Goal: Task Accomplishment & Management: Manage account settings

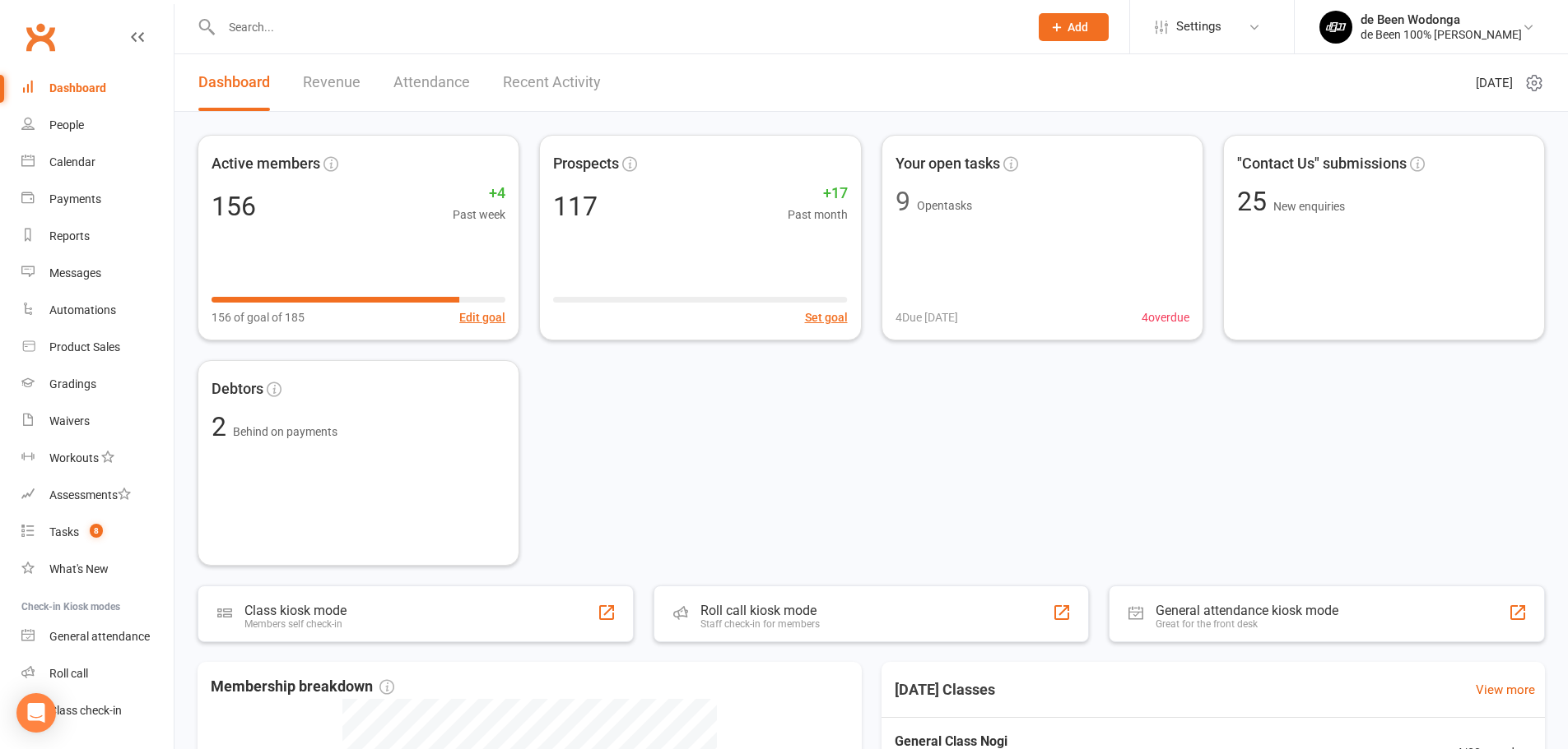
click at [292, 12] on div at bounding box center [607, 26] width 819 height 54
click at [280, 23] on input "text" at bounding box center [617, 27] width 800 height 23
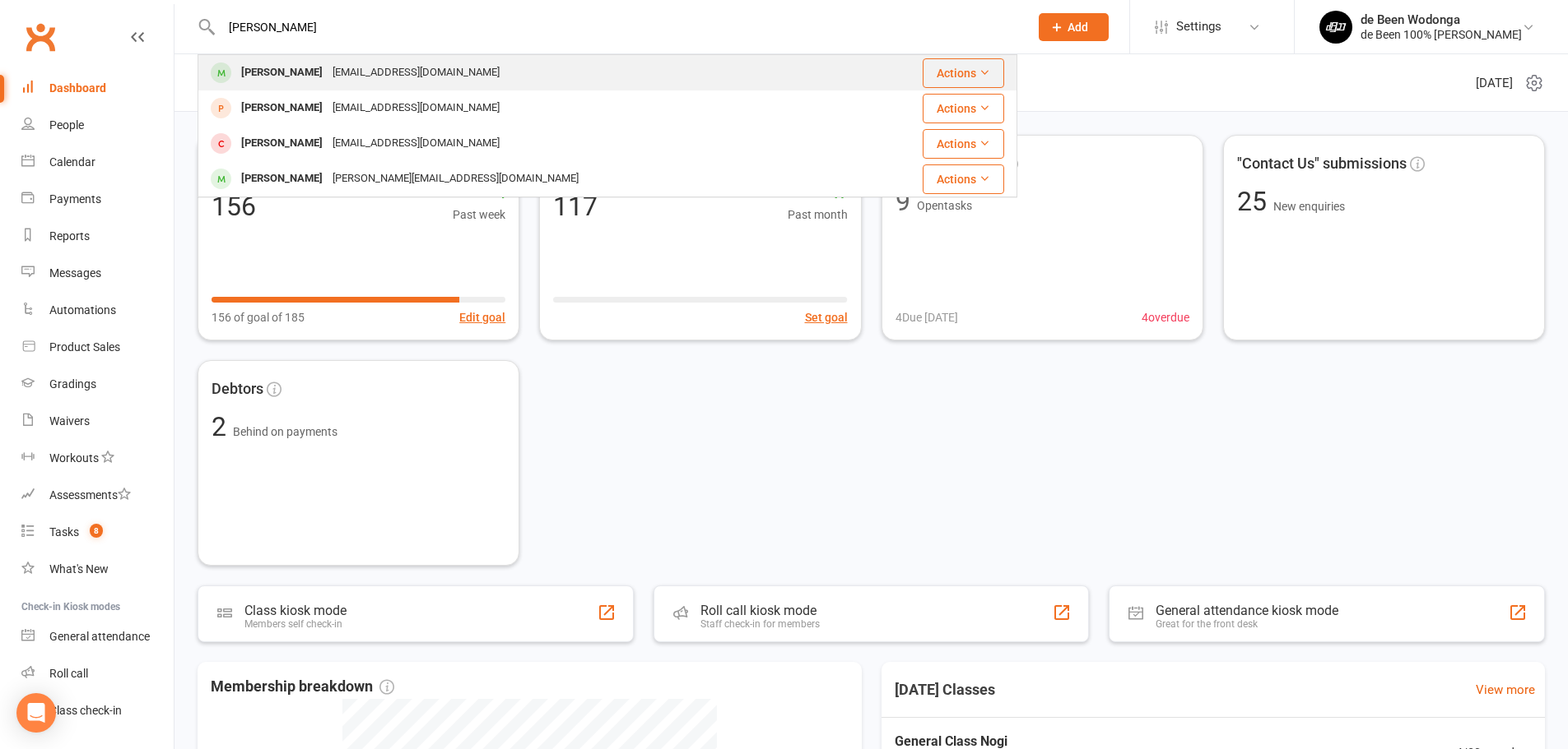
type input "selina"
click at [257, 66] on div "Selina Cattanach" at bounding box center [282, 72] width 91 height 24
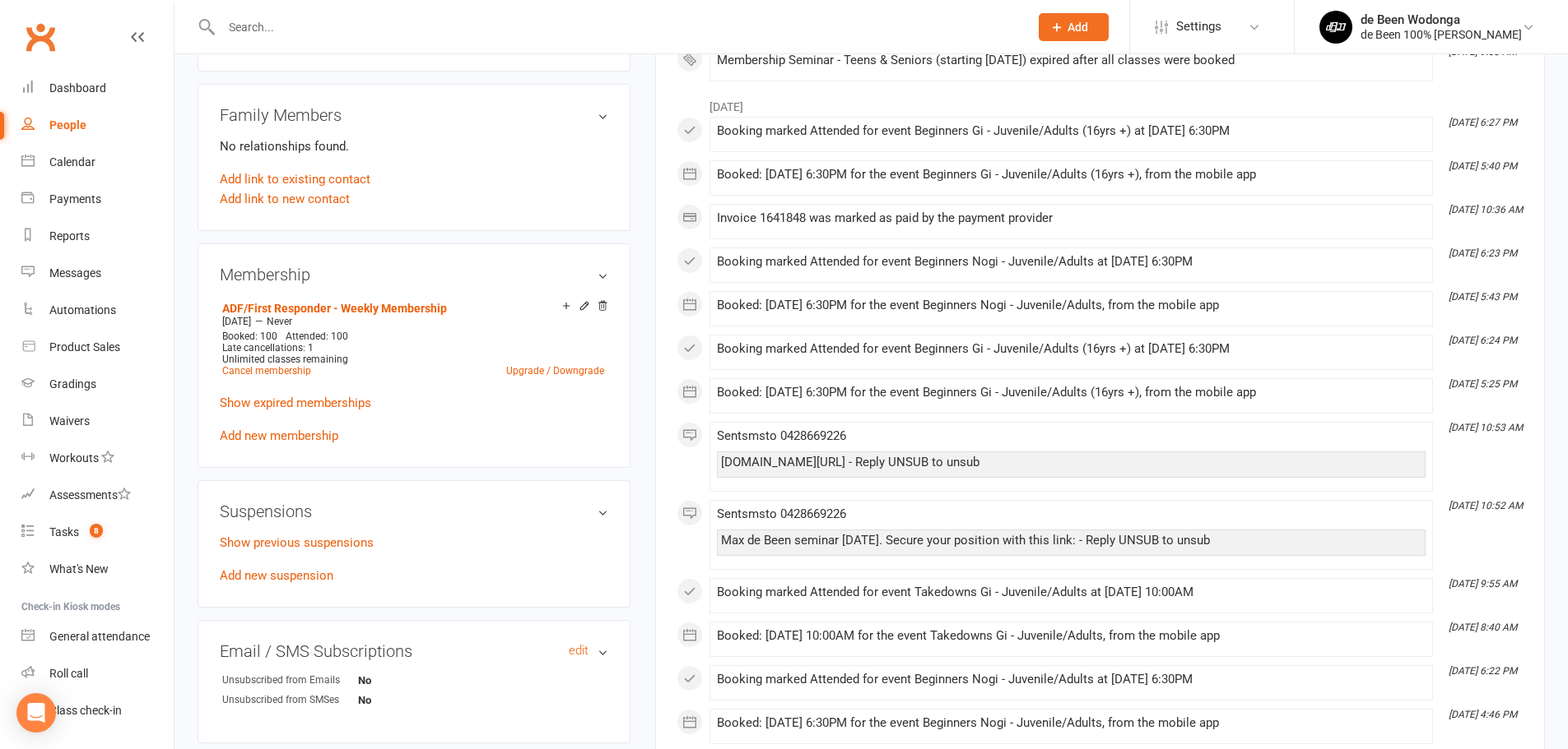
scroll to position [740, 0]
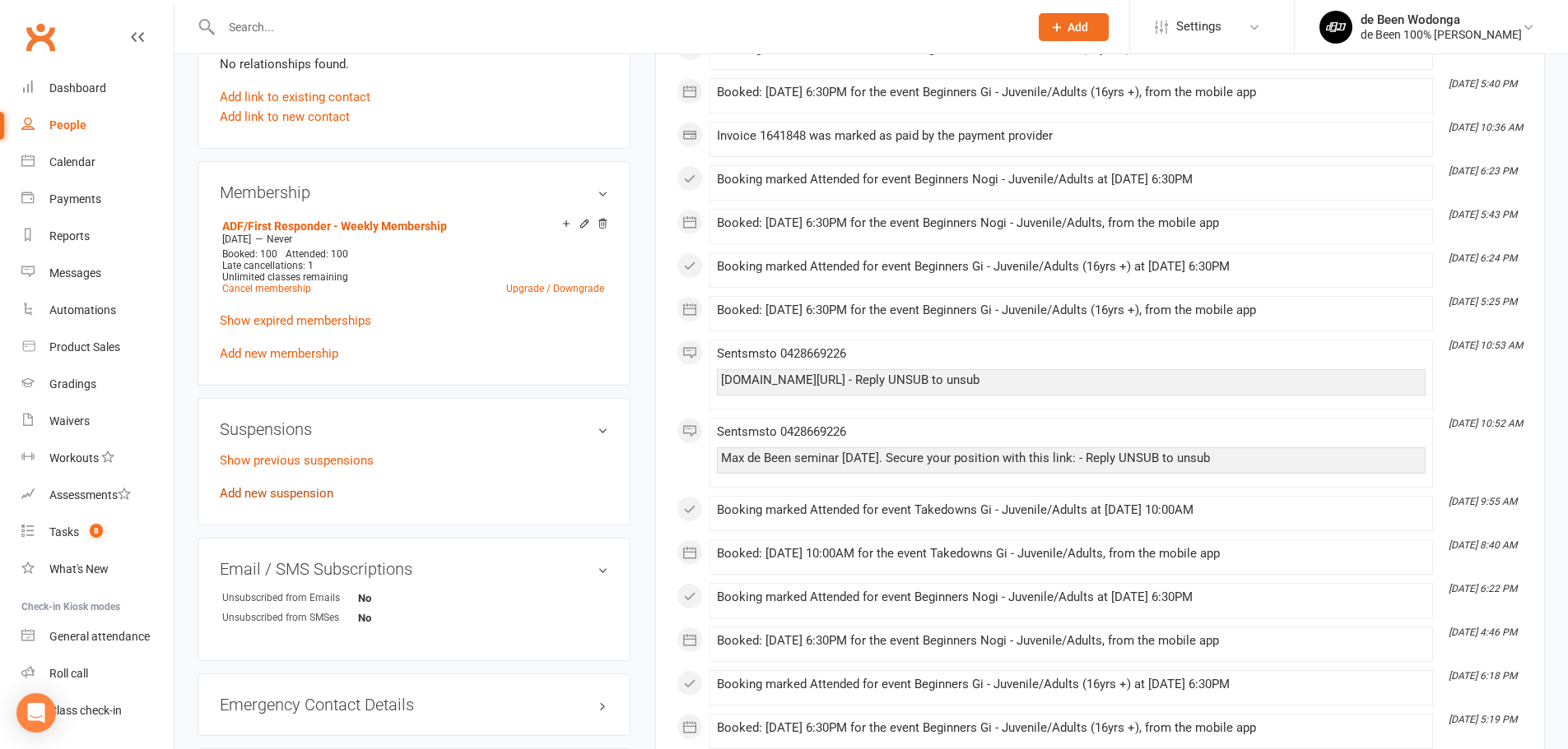
click at [270, 491] on link "Add new suspension" at bounding box center [277, 494] width 114 height 15
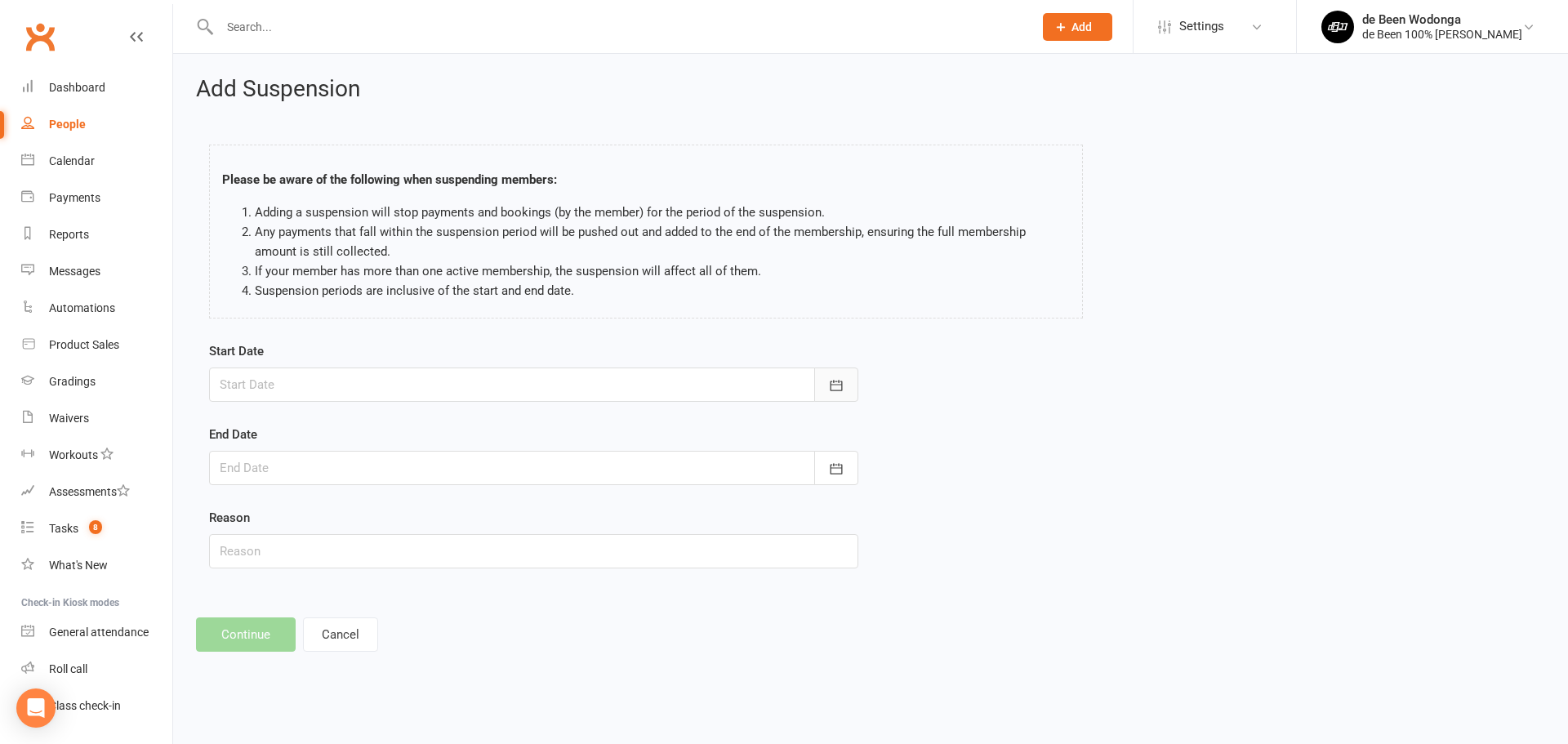
click at [840, 379] on icon "button" at bounding box center [836, 386] width 16 height 16
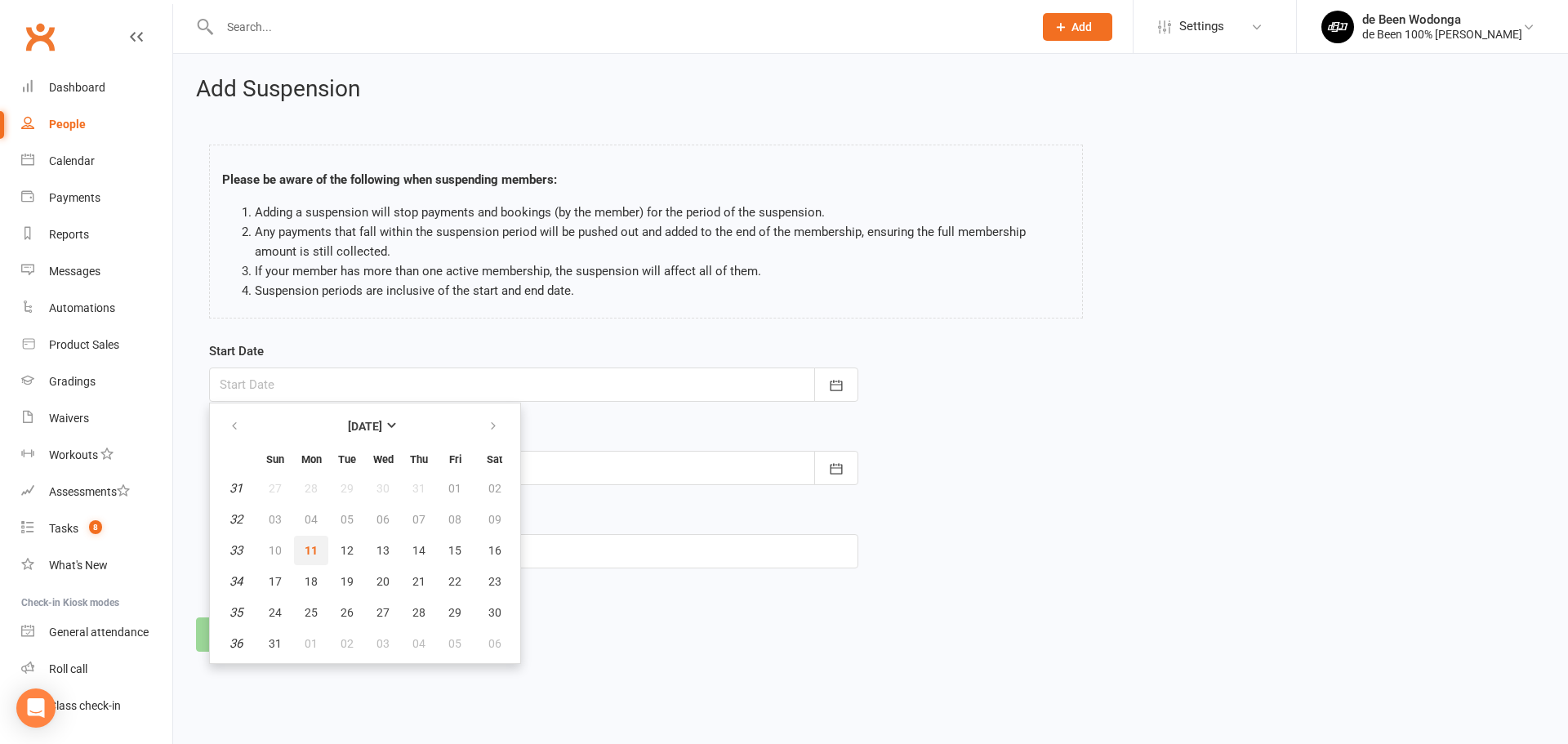
click at [313, 550] on span "11" at bounding box center [311, 551] width 13 height 13
type input "11 Aug 2025"
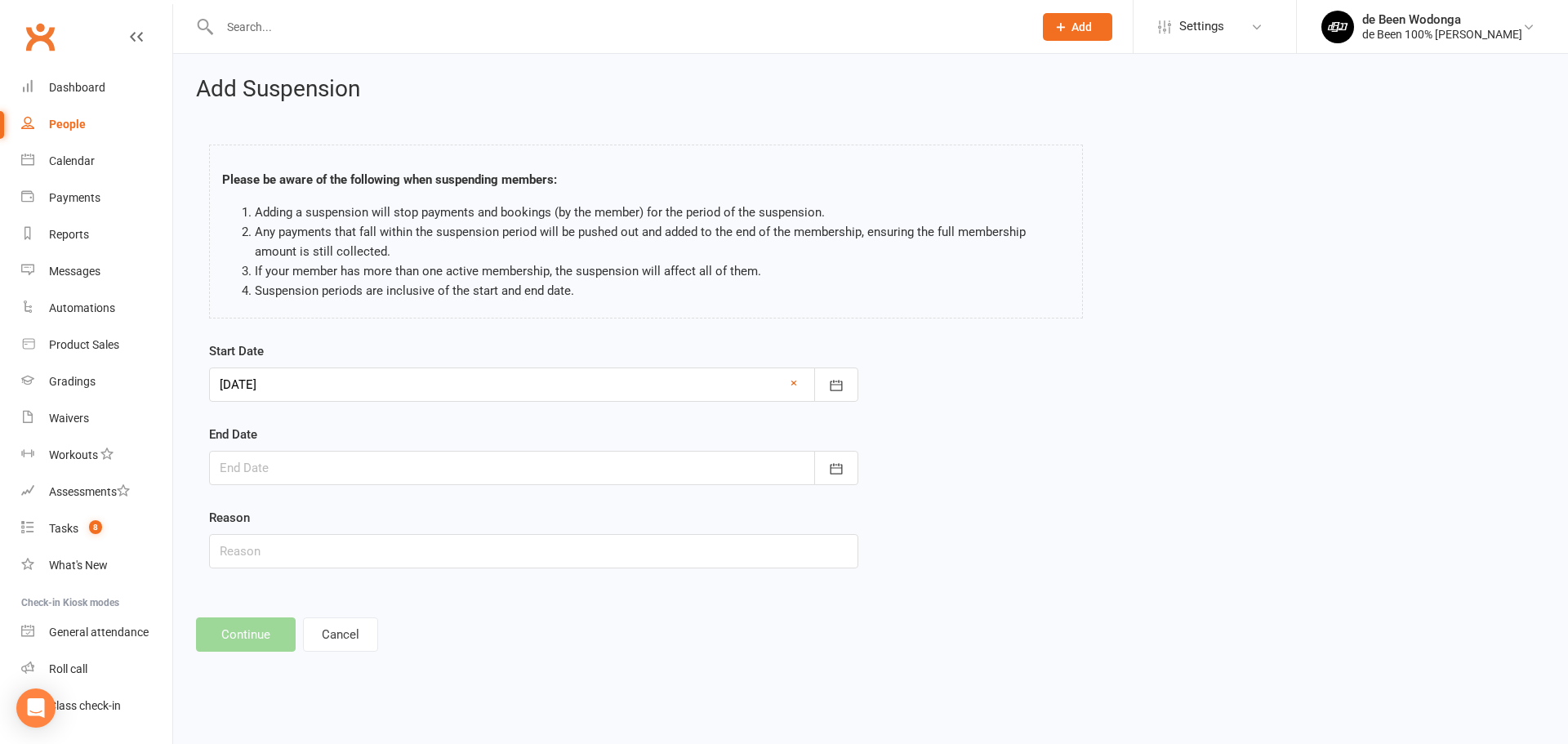
click at [297, 475] on div at bounding box center [534, 468] width 649 height 34
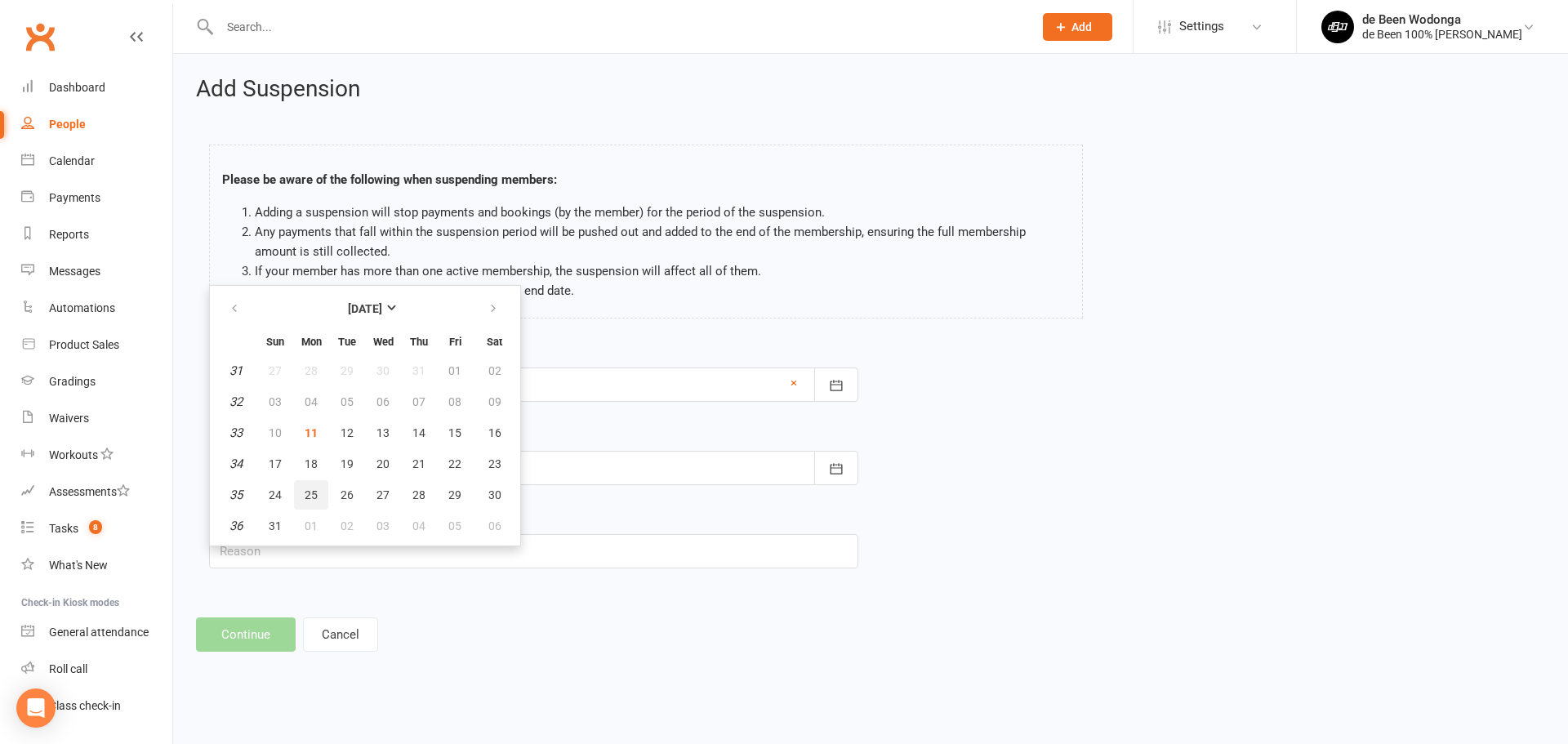
click at [310, 496] on span "25" at bounding box center [311, 495] width 13 height 13
type input "25 Aug 2025"
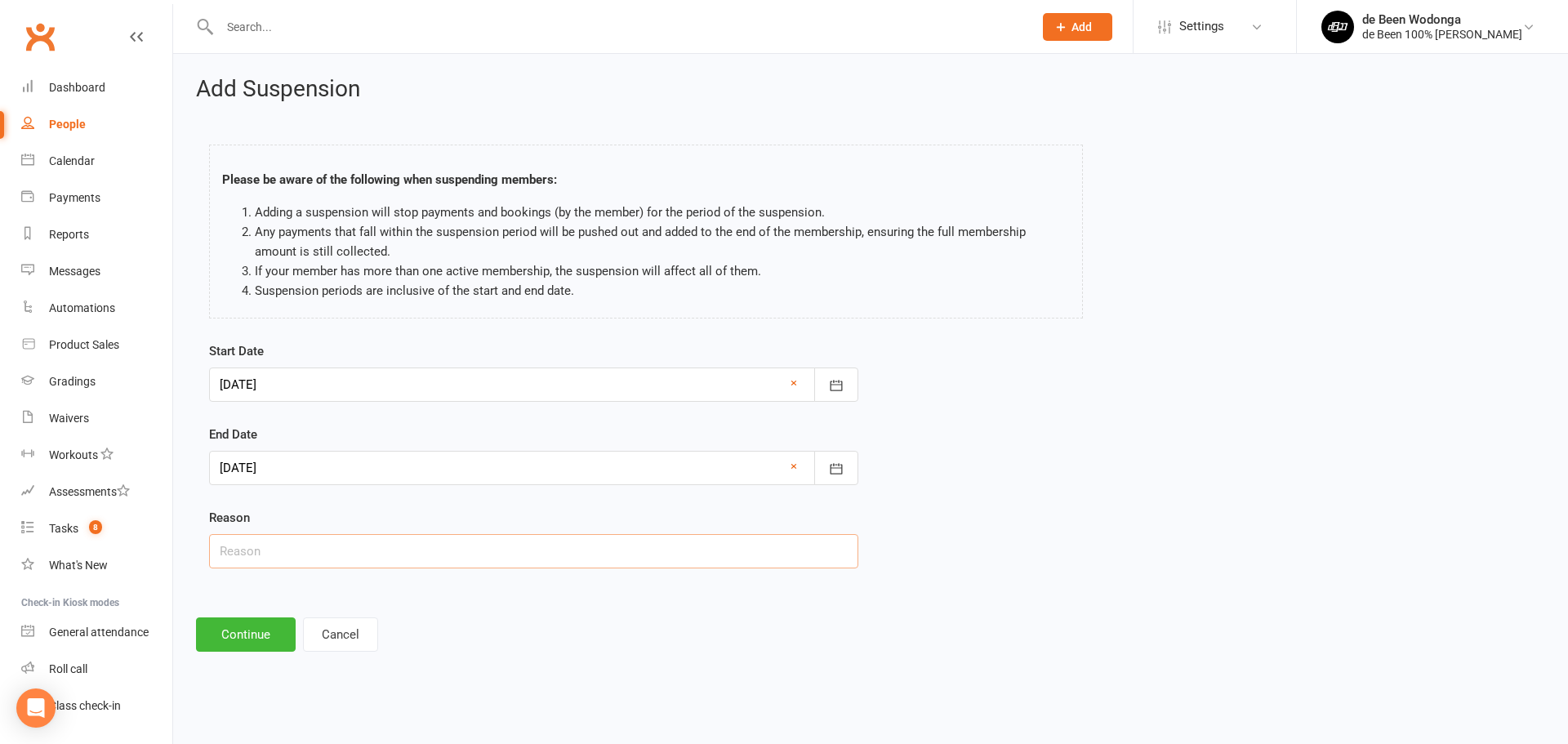
click at [272, 550] on input "text" at bounding box center [534, 552] width 649 height 34
type input "Injury sustained at training"
click at [264, 628] on button "Continue" at bounding box center [246, 634] width 100 height 34
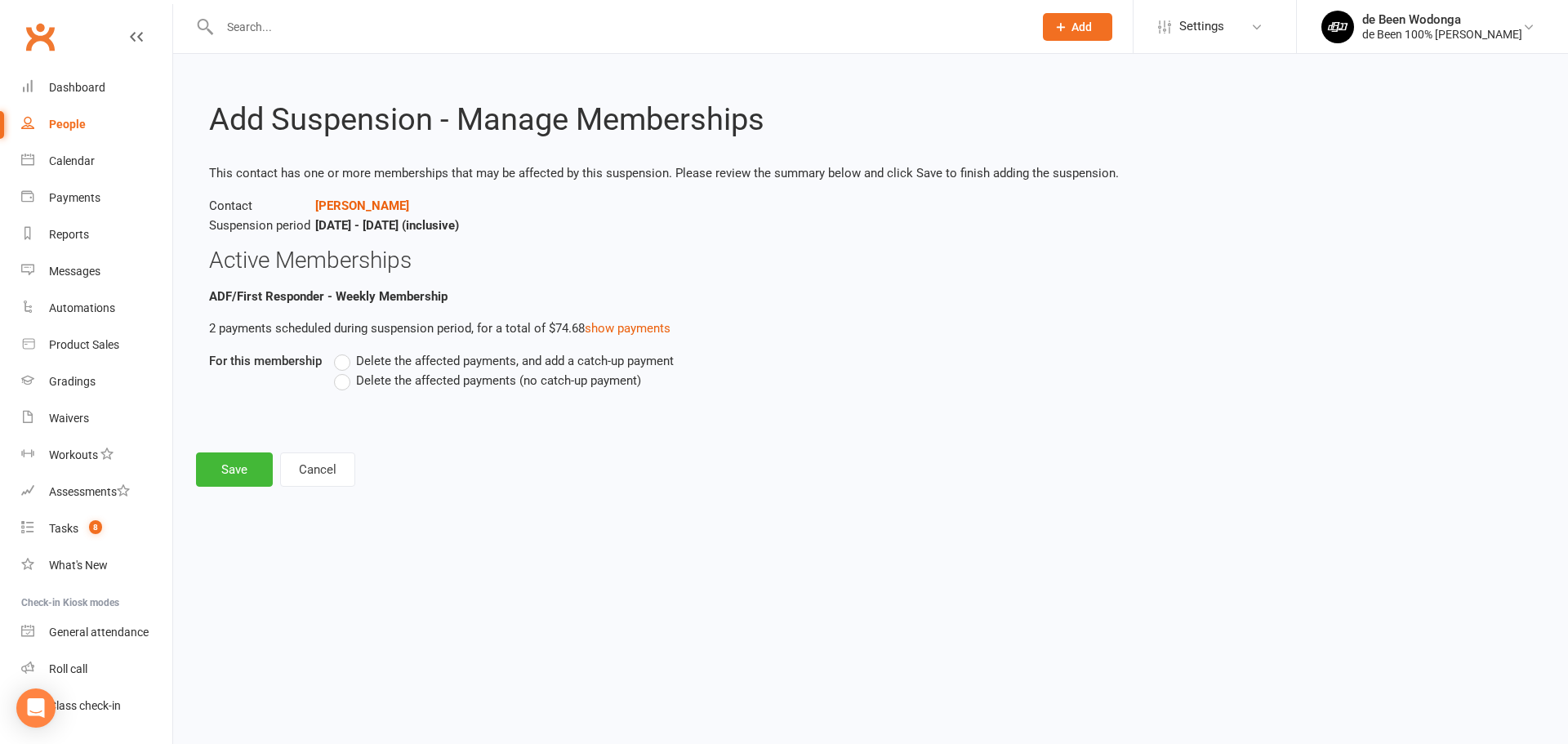
click at [348, 380] on label "Delete the affected payments (no catch-up payment)" at bounding box center [488, 381] width 307 height 20
click at [345, 371] on input "Delete the affected payments (no catch-up payment)" at bounding box center [339, 371] width 11 height 0
click at [217, 464] on button "Save" at bounding box center [235, 470] width 77 height 34
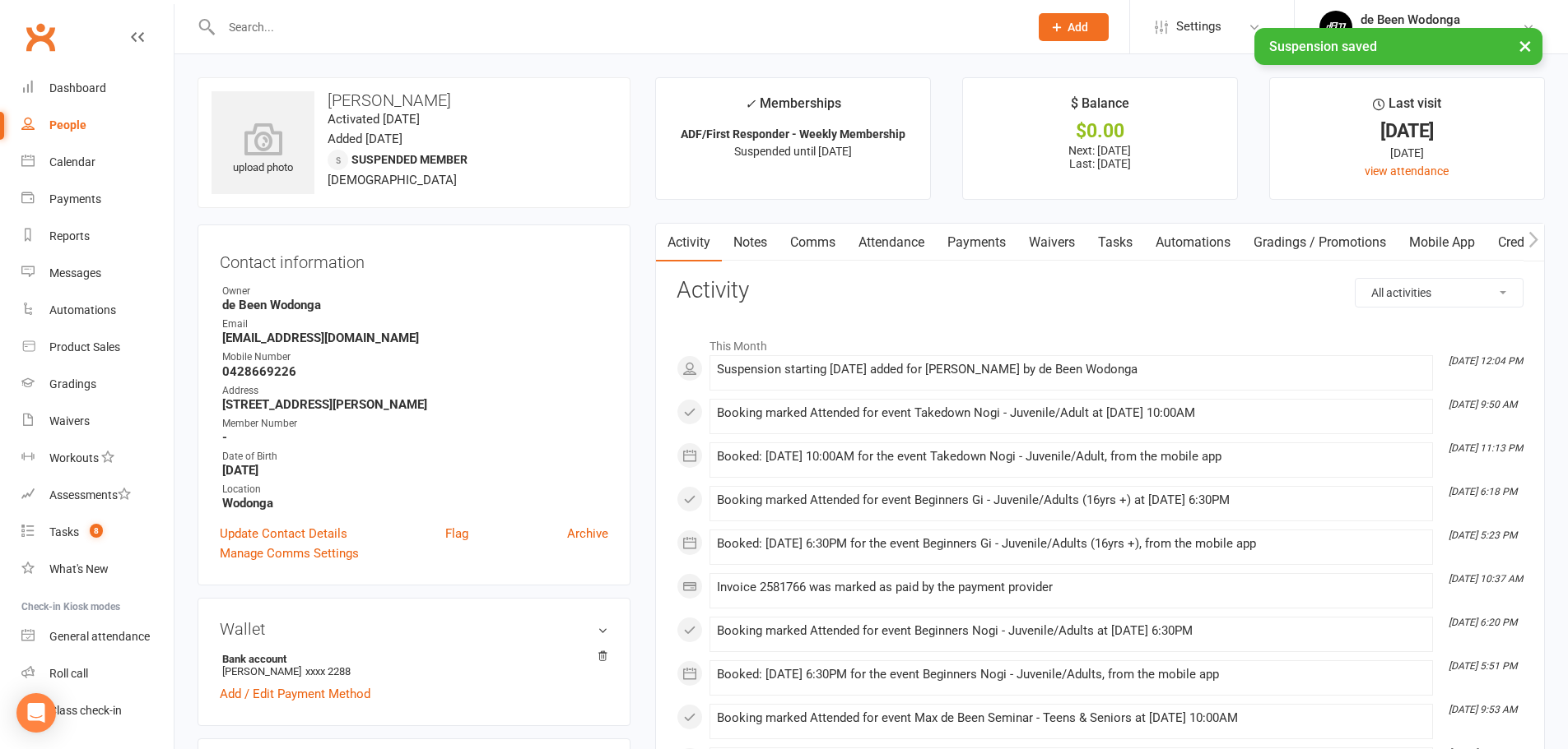
click at [744, 237] on link "Notes" at bounding box center [749, 243] width 57 height 38
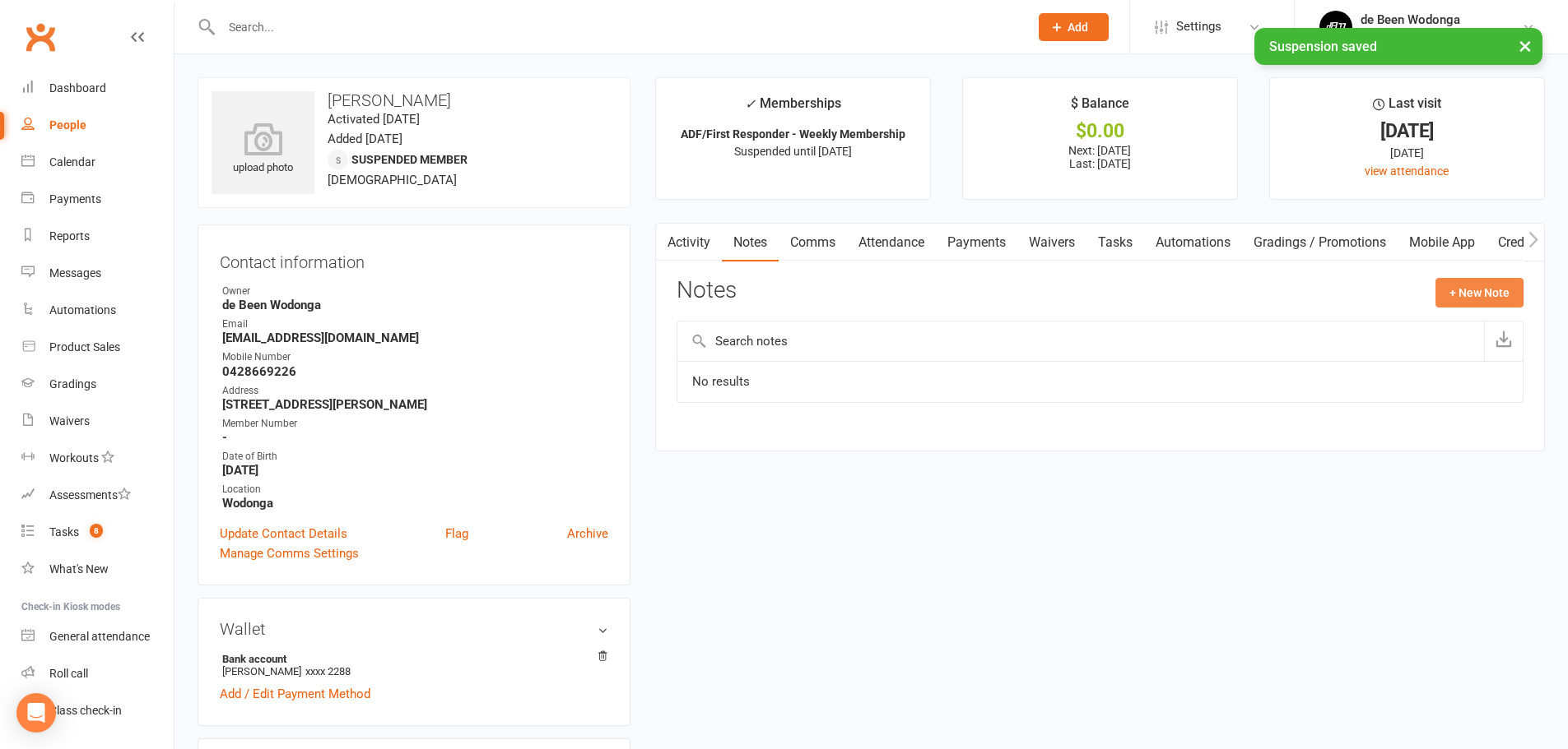
click at [1491, 288] on button "+ New Note" at bounding box center [1479, 293] width 88 height 30
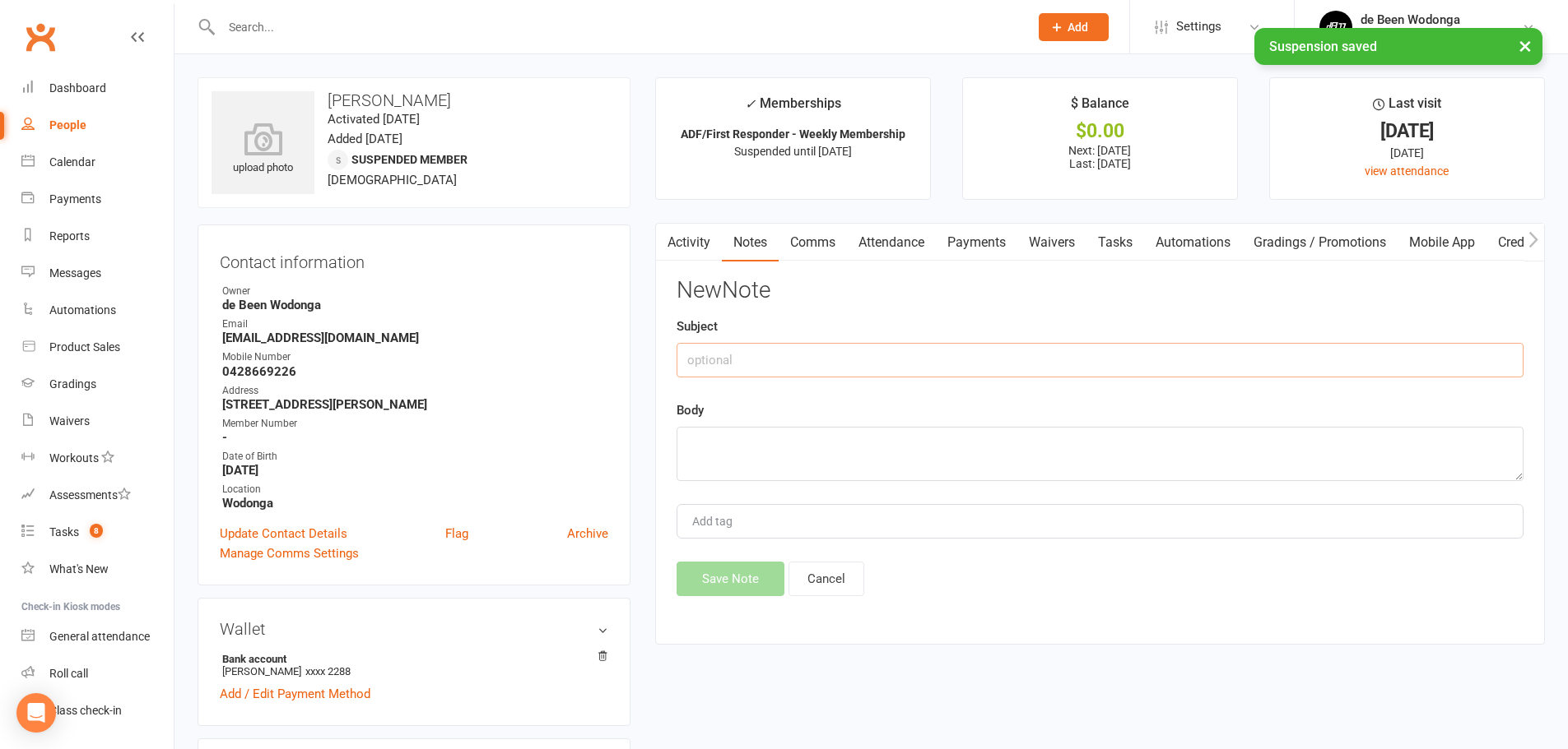
click at [791, 370] on input "text" at bounding box center [1099, 361] width 847 height 35
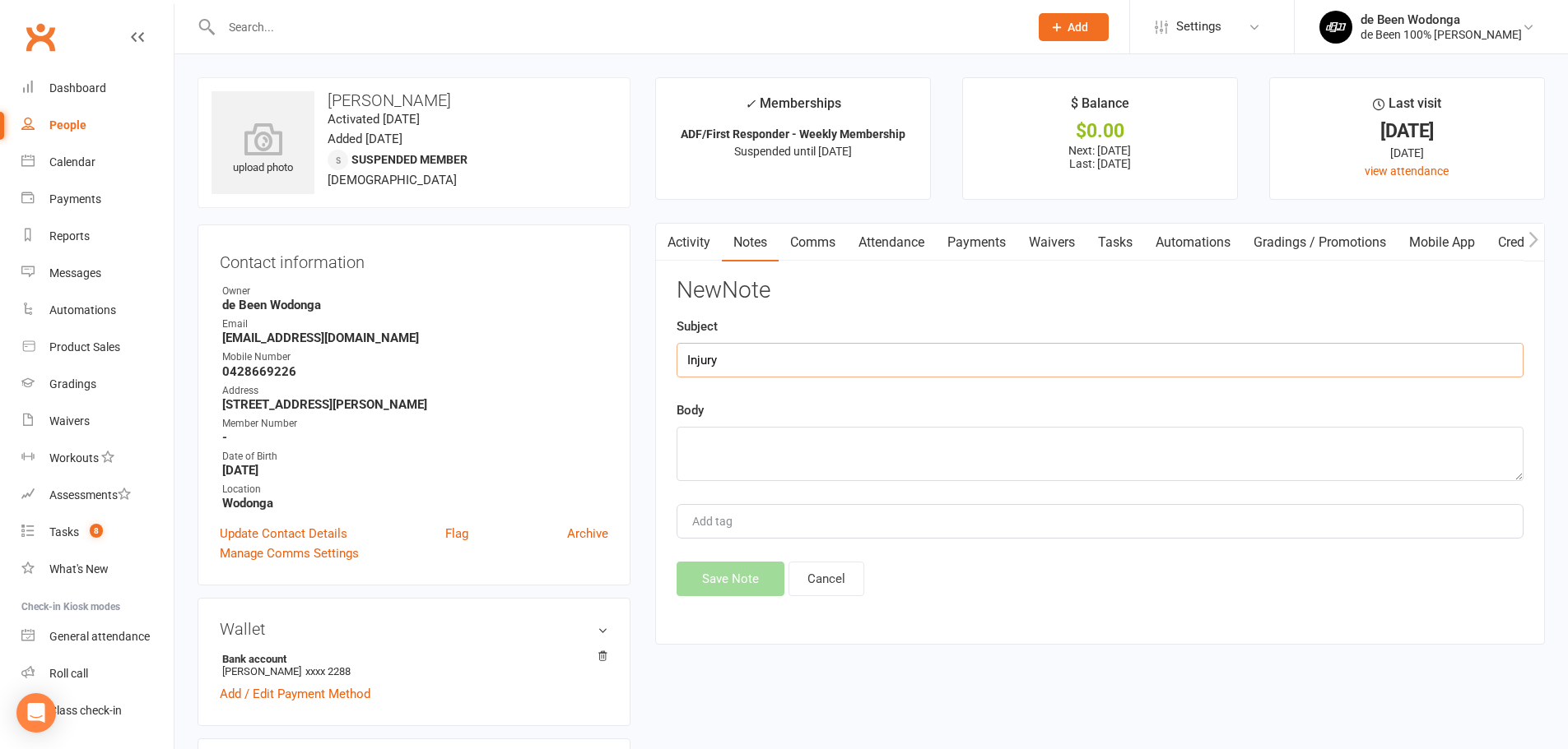
type input "Injury"
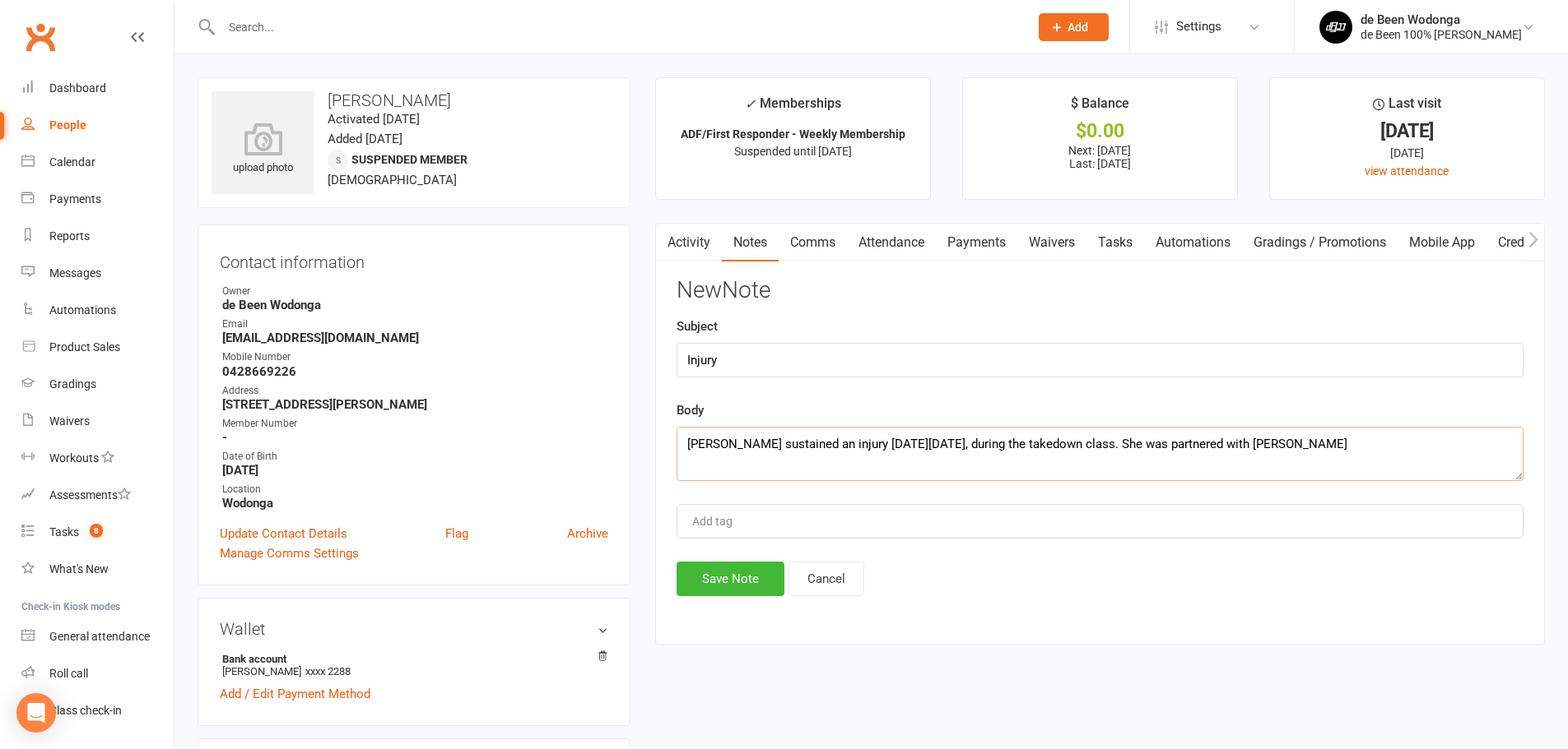
click at [1356, 448] on textarea "Selina sustained an injury on Saturday, 9 August, during the takedown class. Sh…" at bounding box center [1099, 454] width 847 height 54
type textarea "Selina sustained an injury on Saturday, 9 August, during the takedown class. Sh…"
click at [745, 588] on button "Save Note" at bounding box center [730, 579] width 108 height 35
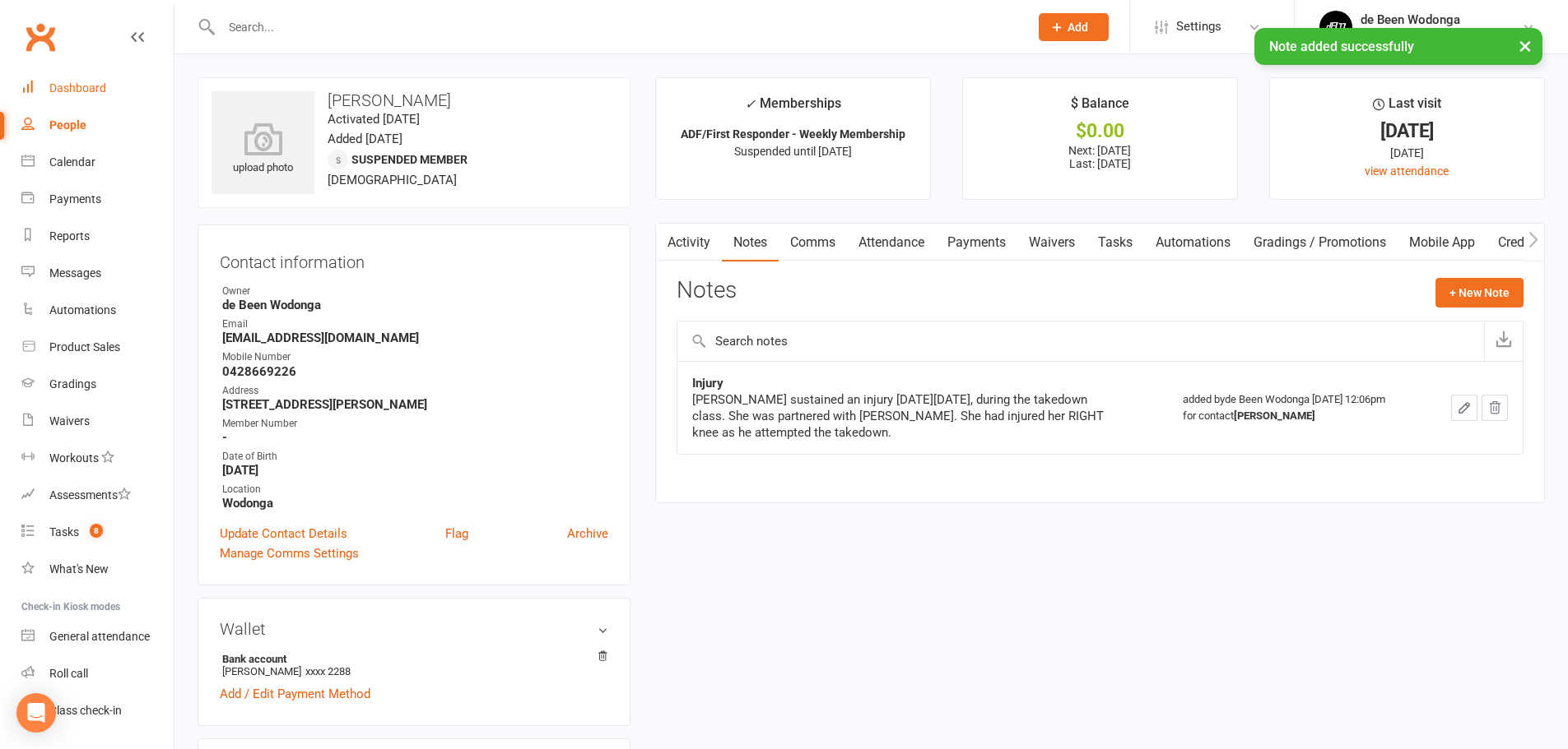
click at [91, 87] on div "Dashboard" at bounding box center [77, 88] width 57 height 13
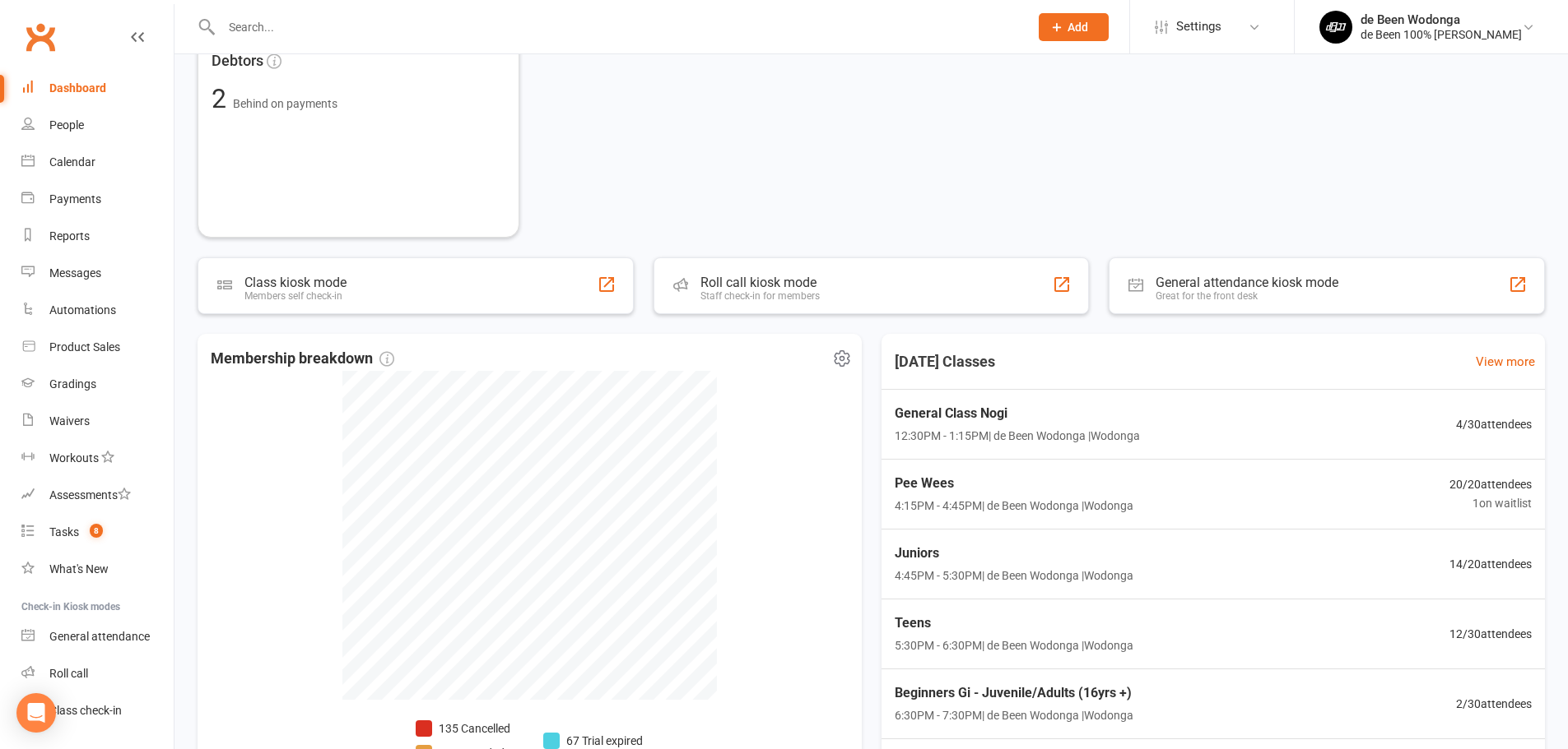
scroll to position [329, 0]
click at [1454, 494] on span "1 on waitlist" at bounding box center [1496, 503] width 84 height 19
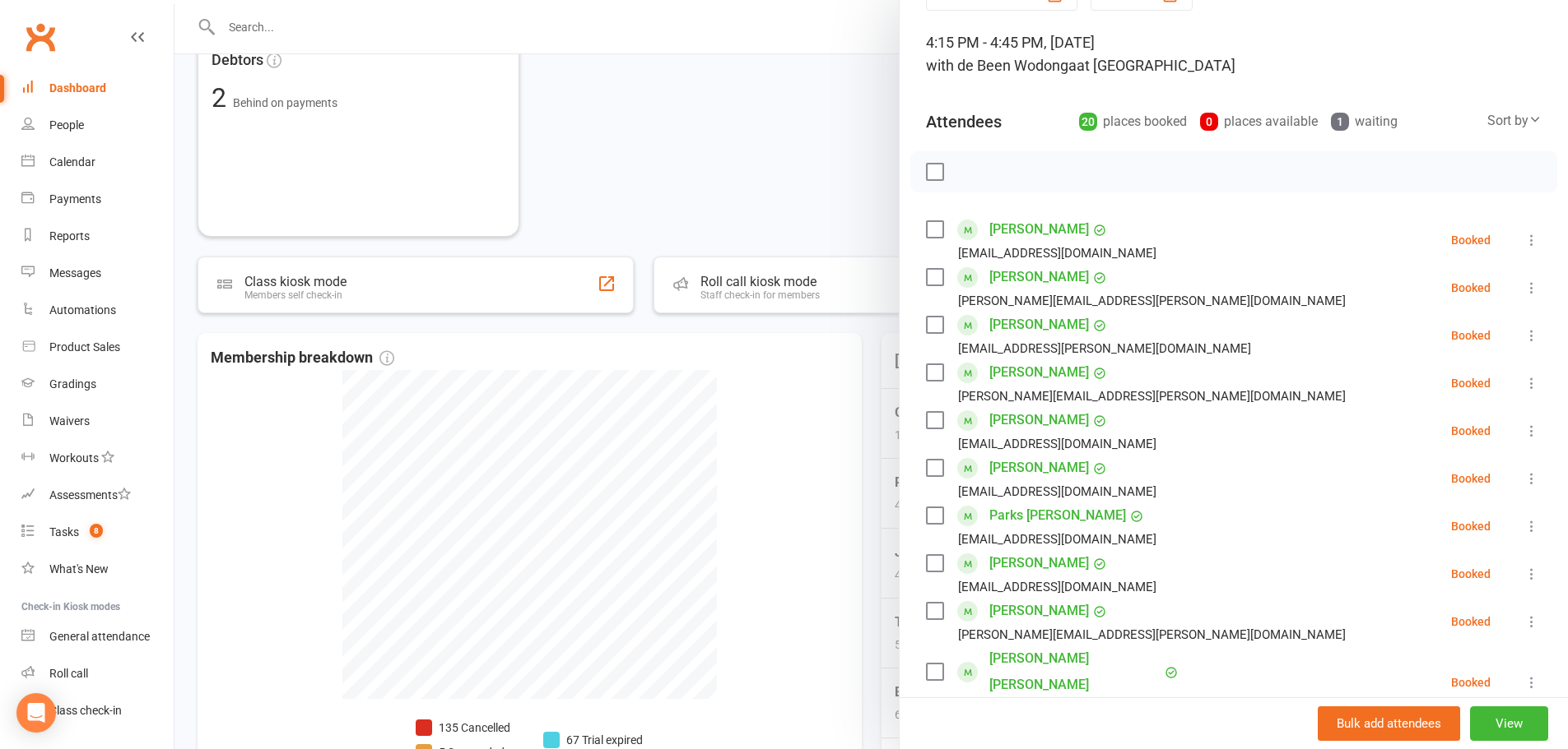
scroll to position [82, 0]
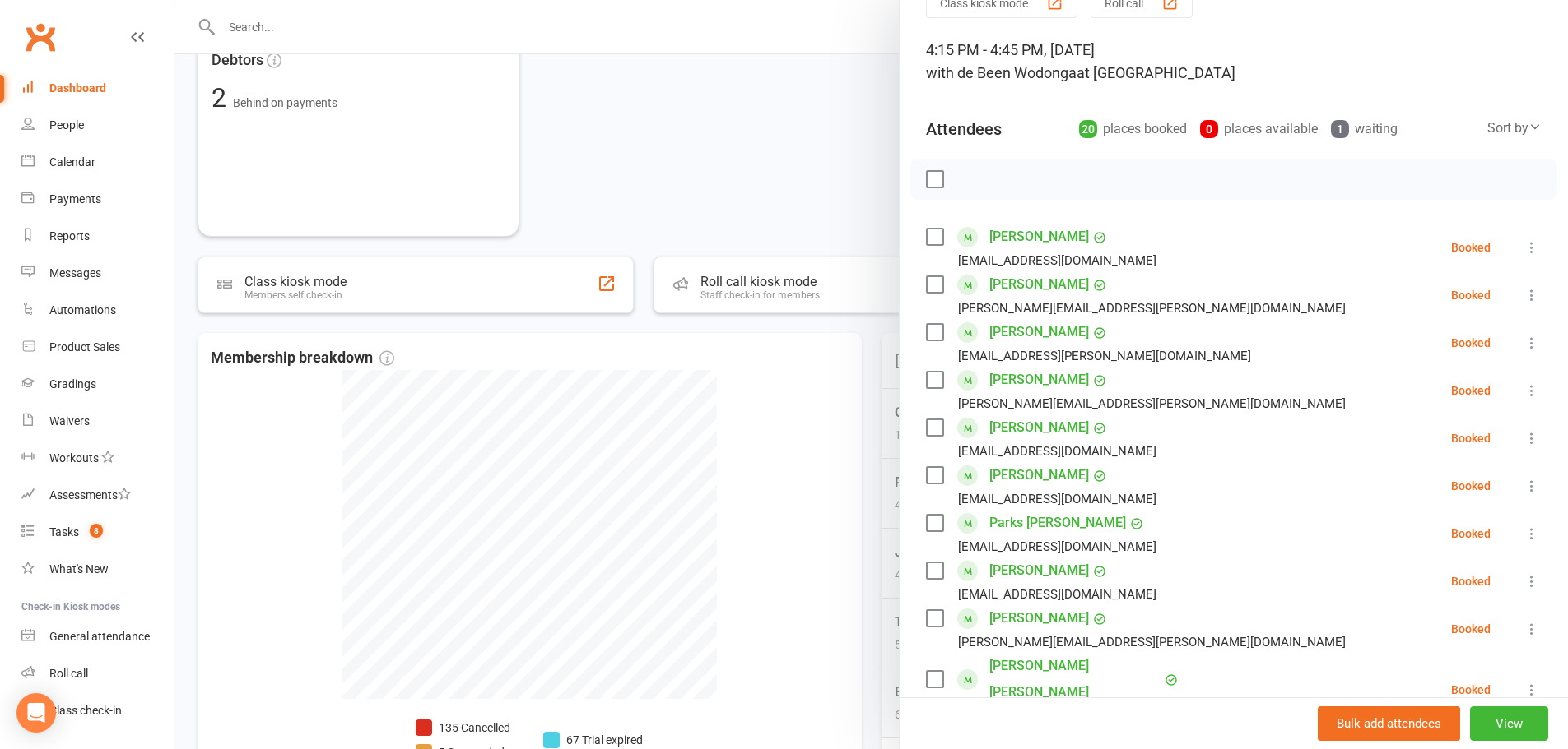
click at [722, 108] on div at bounding box center [871, 374] width 1393 height 749
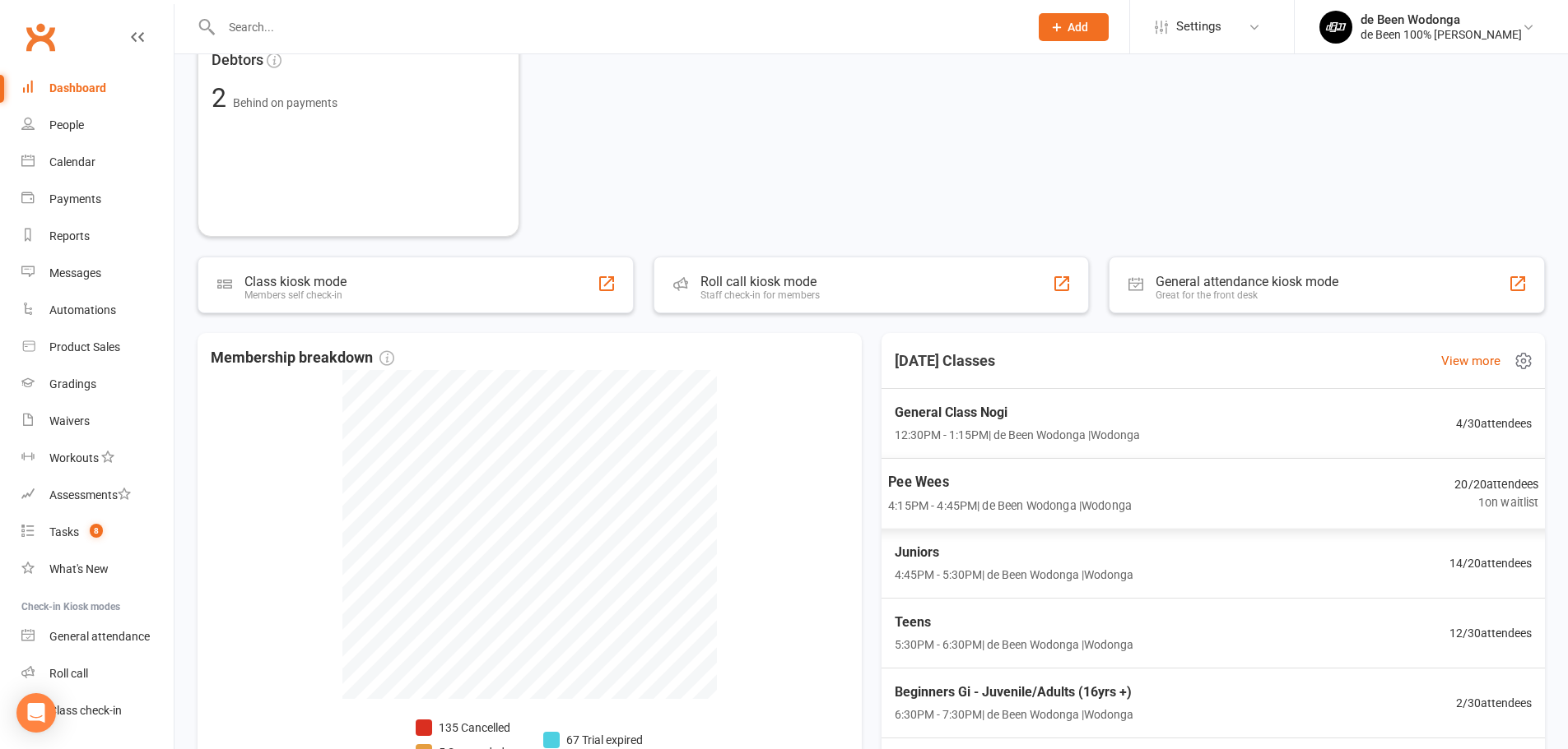
click at [1021, 477] on span "Pee Wees" at bounding box center [1010, 482] width 244 height 21
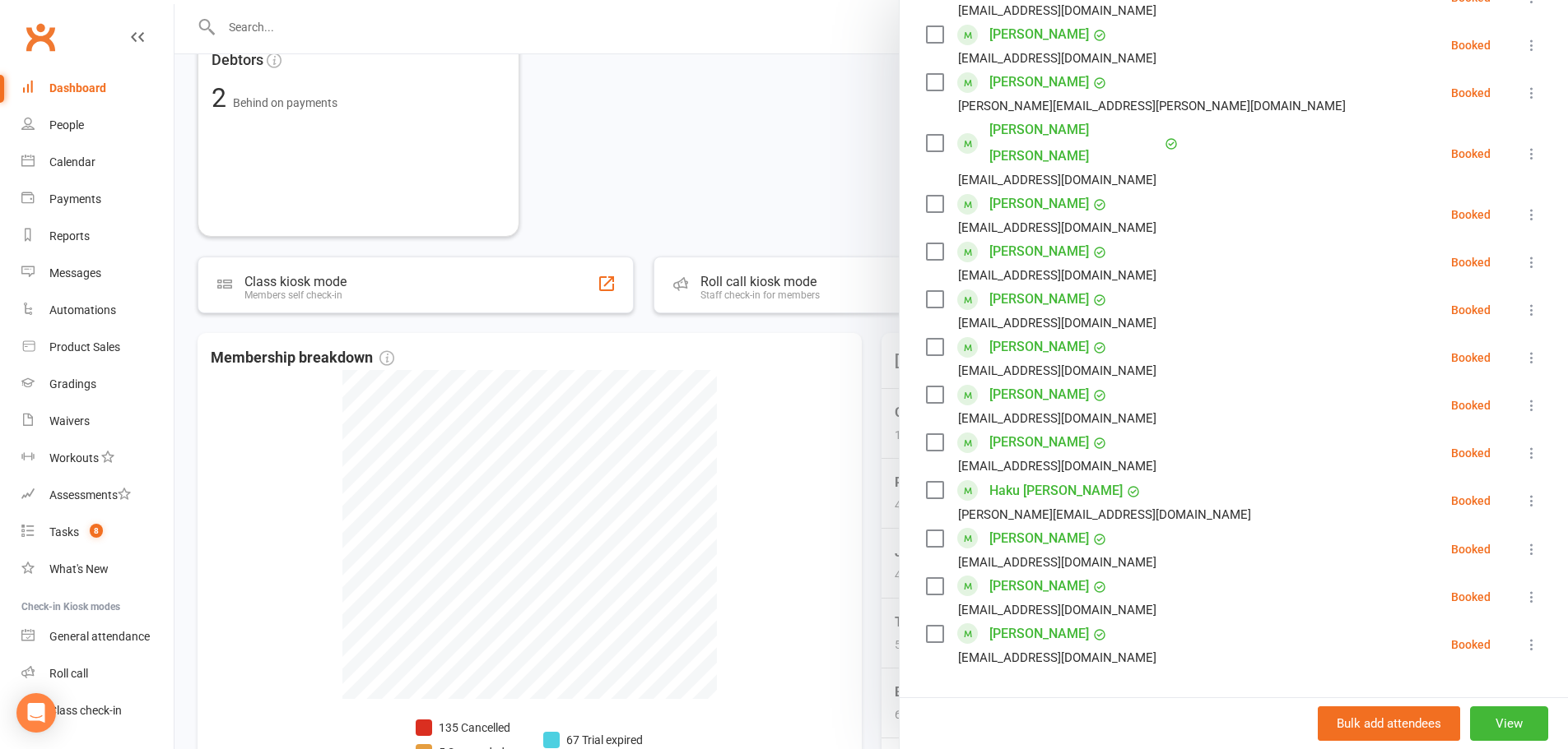
scroll to position [658, 0]
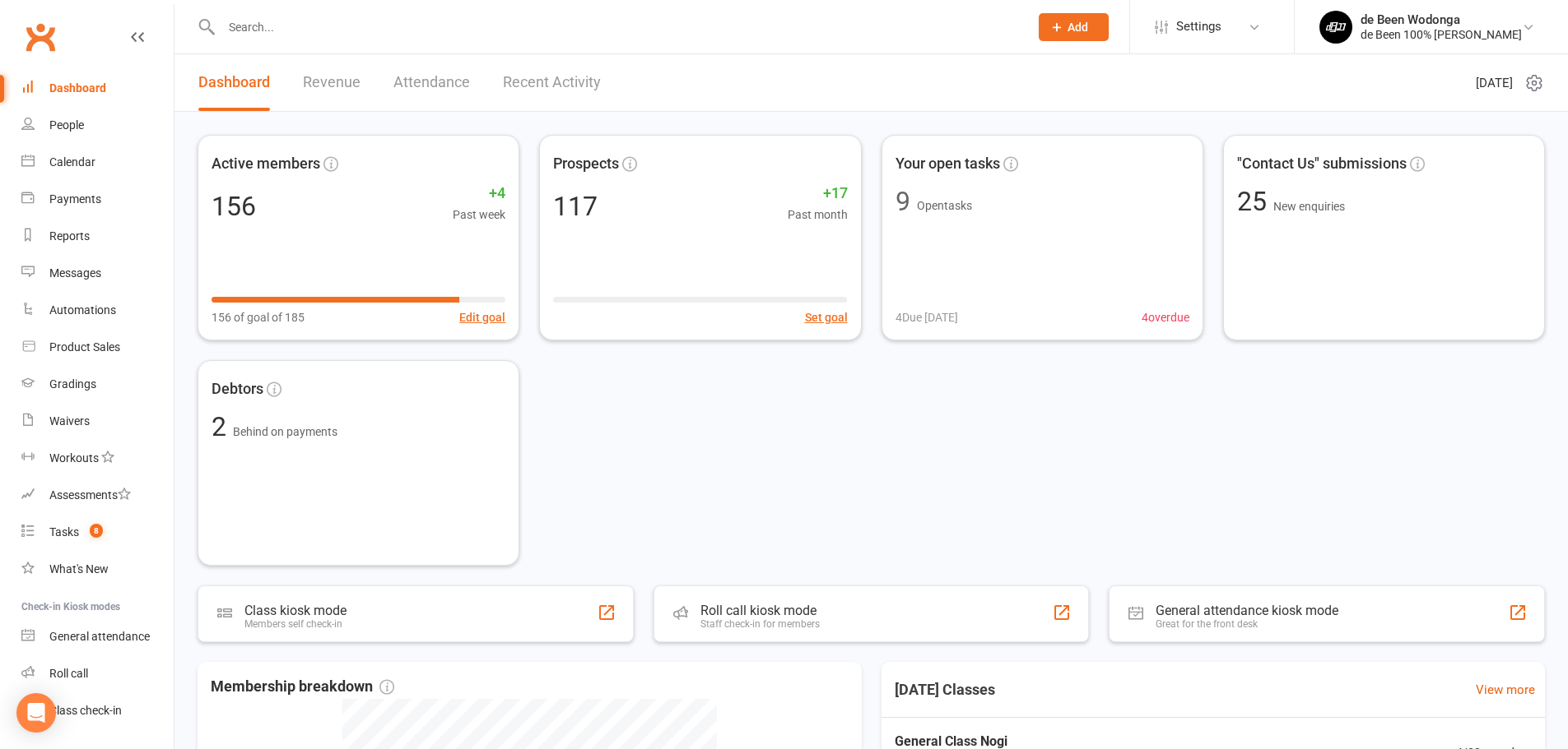
click at [282, 28] on input "text" at bounding box center [617, 27] width 800 height 23
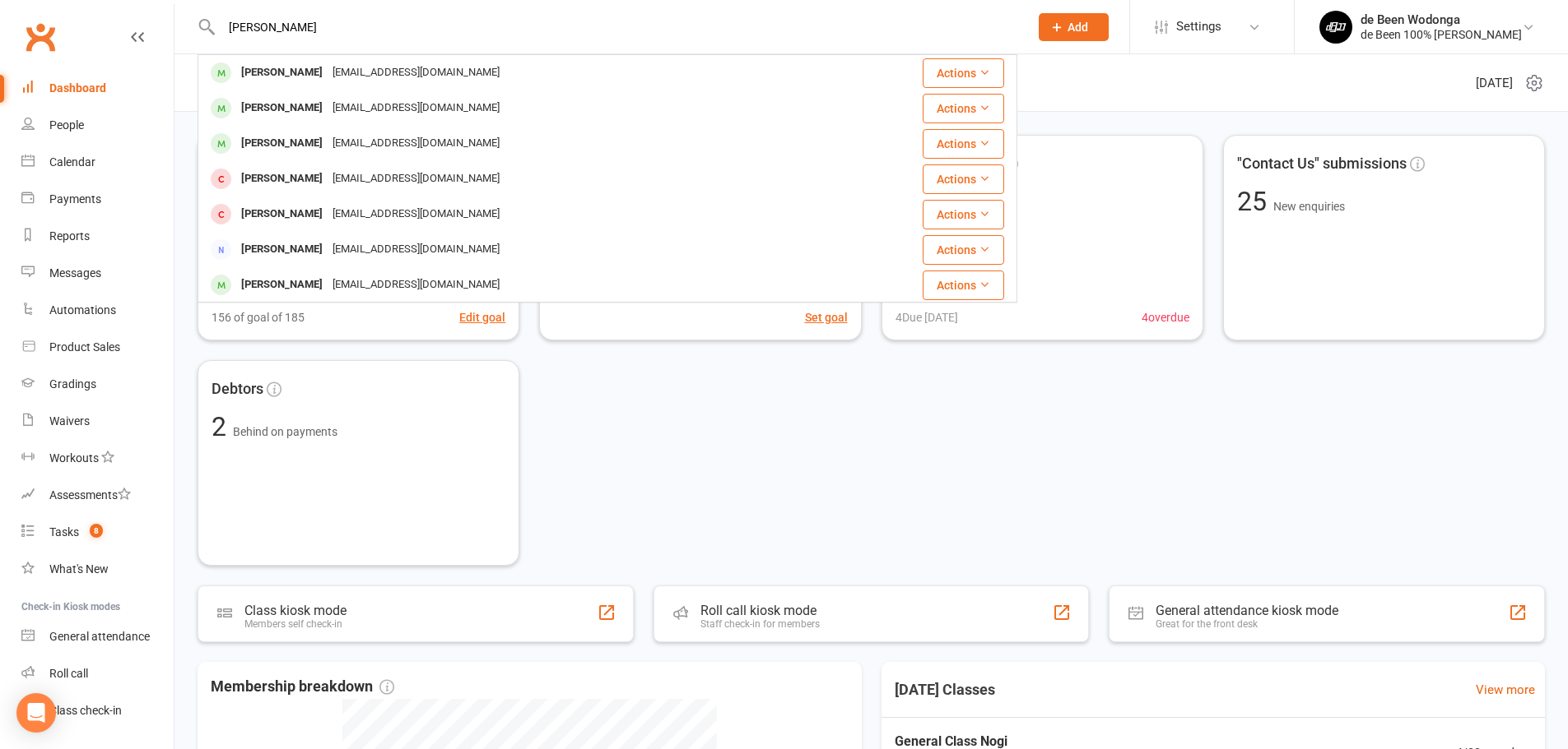
type input "[PERSON_NAME]"
